Goal: Share content: Share content

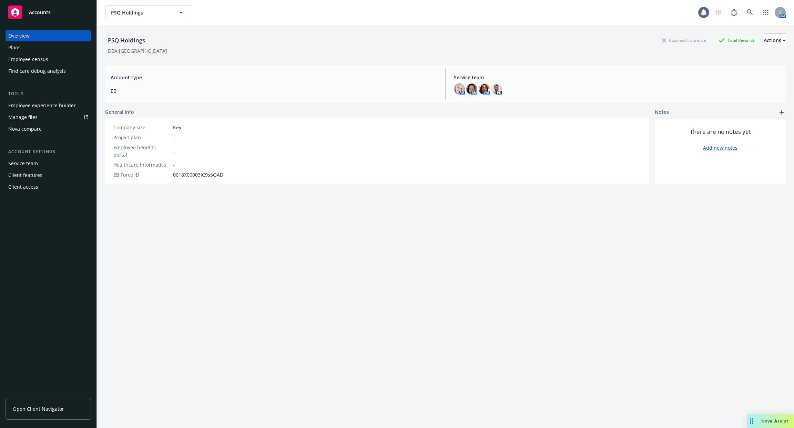
click at [77, 103] on div "Employee experience builder" at bounding box center [48, 105] width 80 height 11
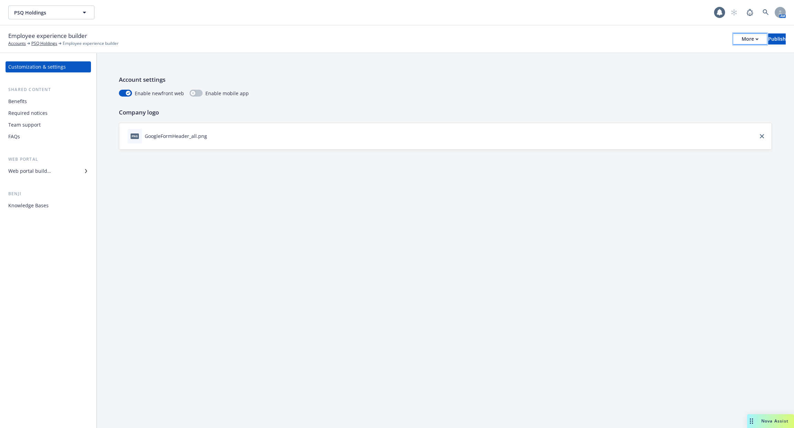
click at [742, 41] on div "More" at bounding box center [750, 39] width 17 height 10
click at [718, 62] on link "Copy portal link" at bounding box center [693, 68] width 102 height 14
